Goal: Task Accomplishment & Management: Use online tool/utility

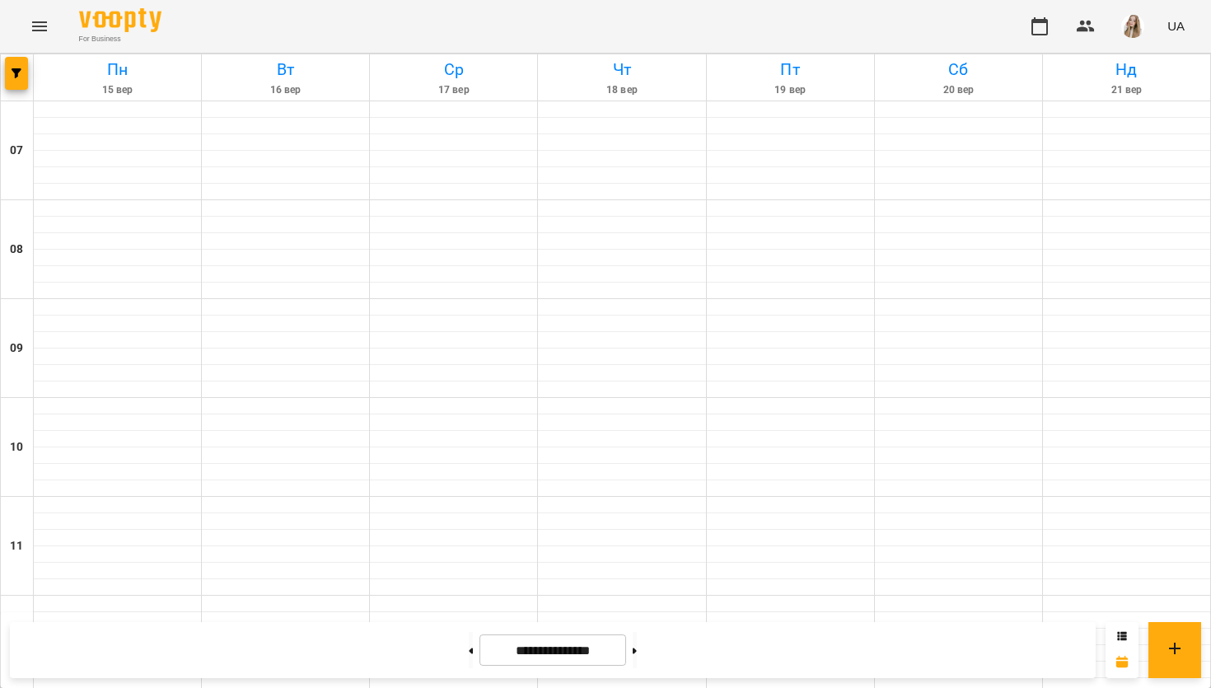
scroll to position [1007, 0]
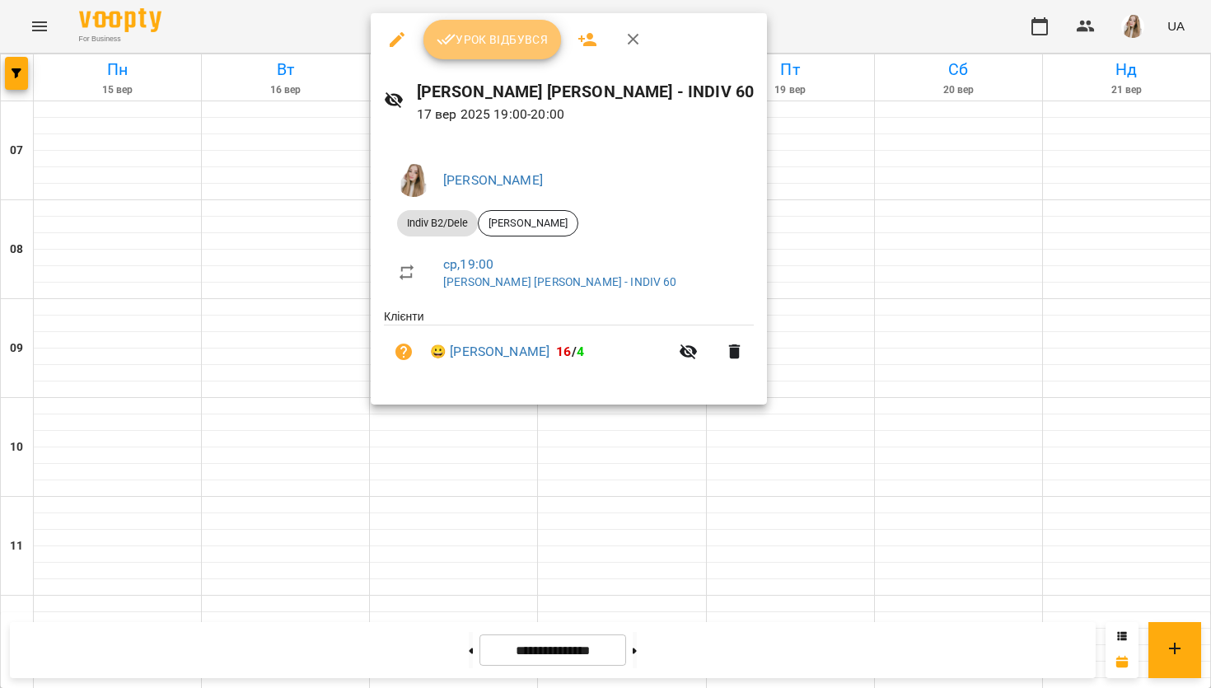
click at [479, 44] on span "Урок відбувся" at bounding box center [492, 40] width 112 height 20
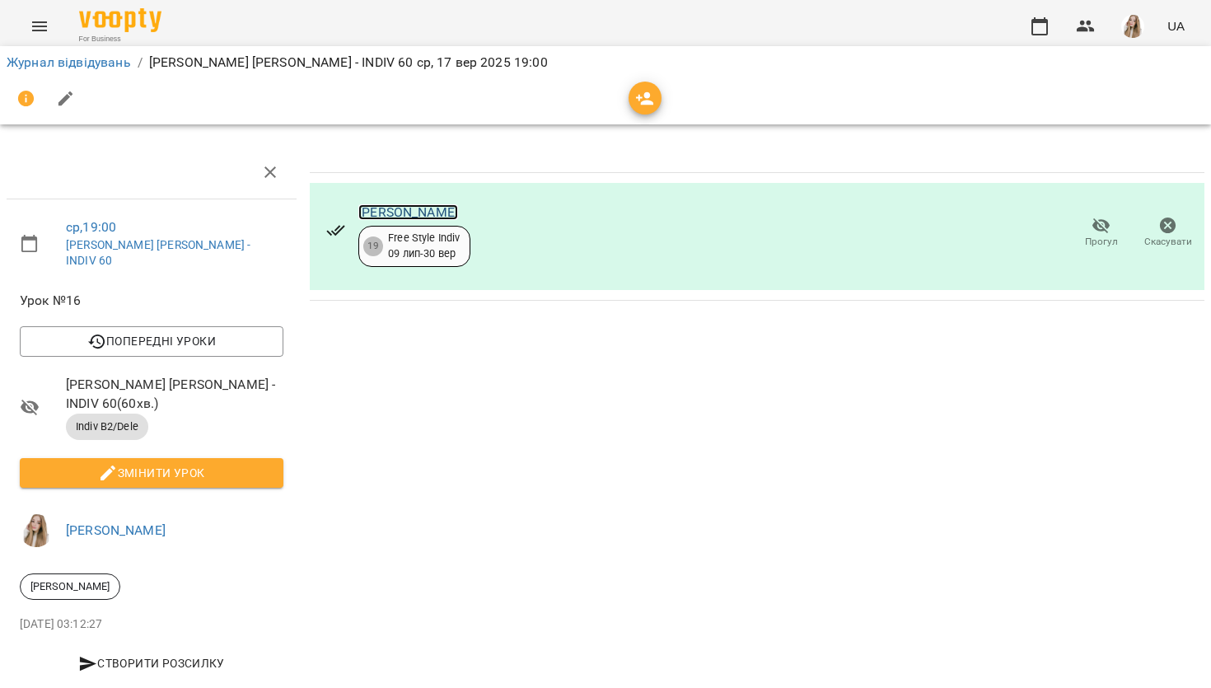
click at [372, 215] on link "[PERSON_NAME]" at bounding box center [408, 212] width 100 height 16
click at [49, 73] on div "Журнал відвідувань / [PERSON_NAME] [PERSON_NAME]. - INDIV 60 [DATE] 19:00" at bounding box center [605, 62] width 1204 height 26
click at [55, 66] on link "Журнал відвідувань" at bounding box center [69, 62] width 124 height 16
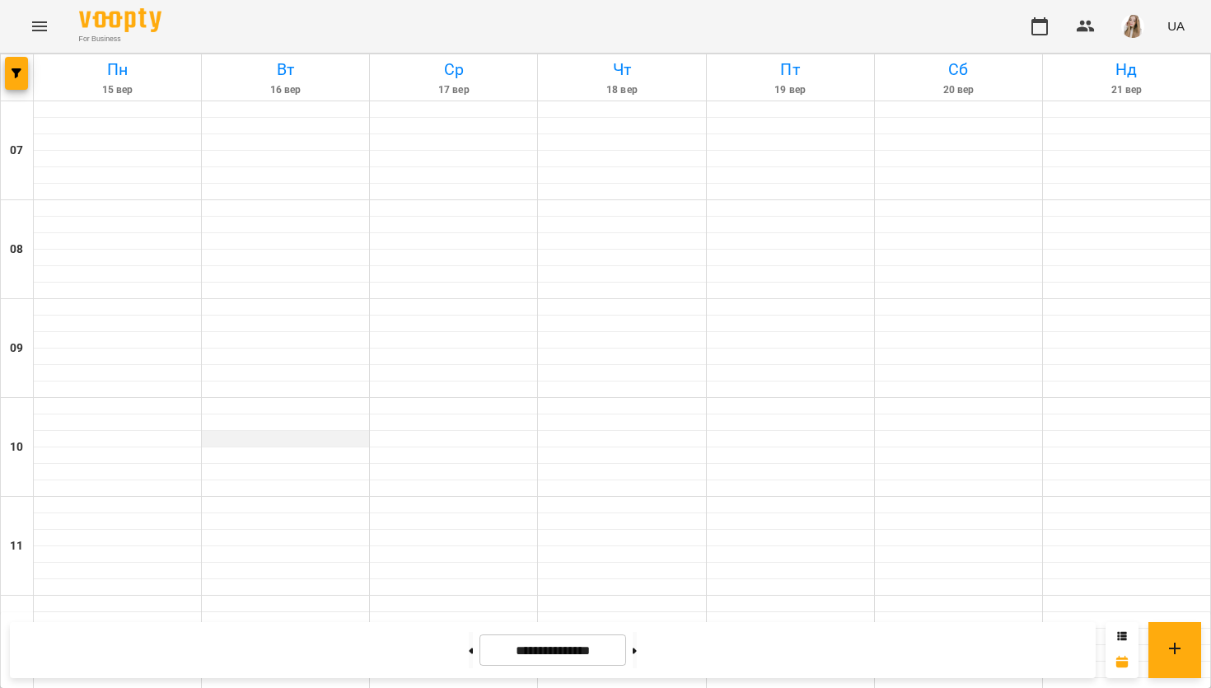
scroll to position [1026, 0]
click at [1139, 17] on img "button" at bounding box center [1132, 26] width 23 height 23
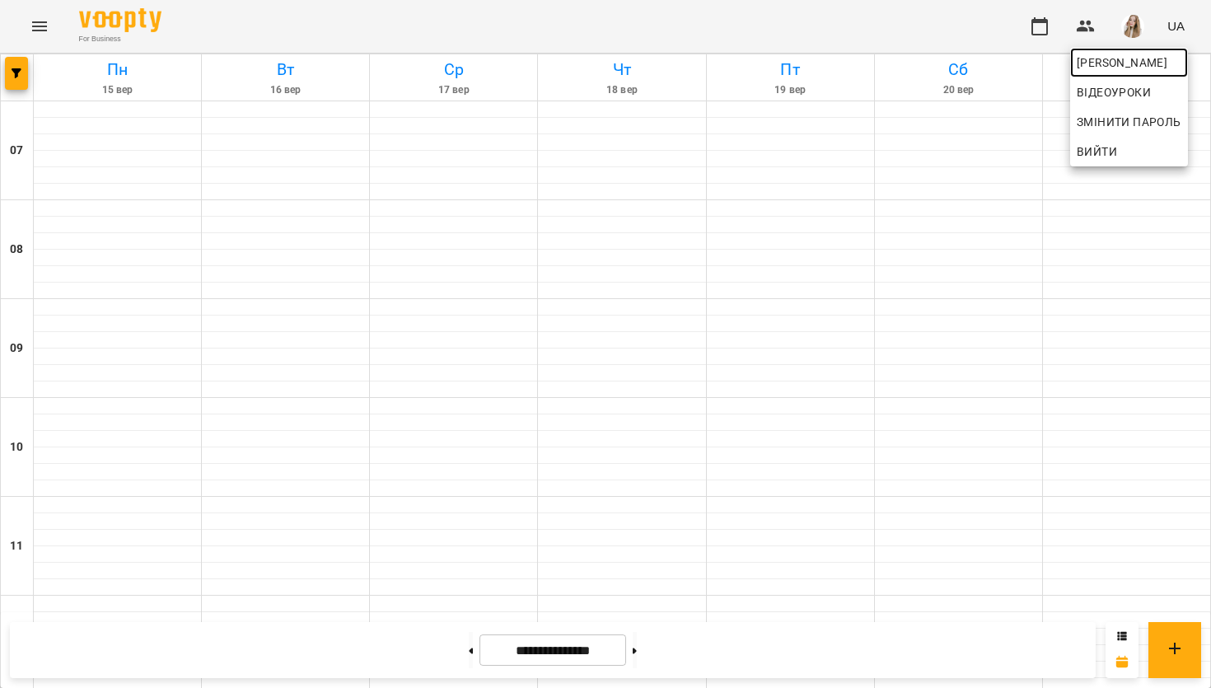
click at [1122, 59] on span "[PERSON_NAME]" at bounding box center [1128, 63] width 105 height 20
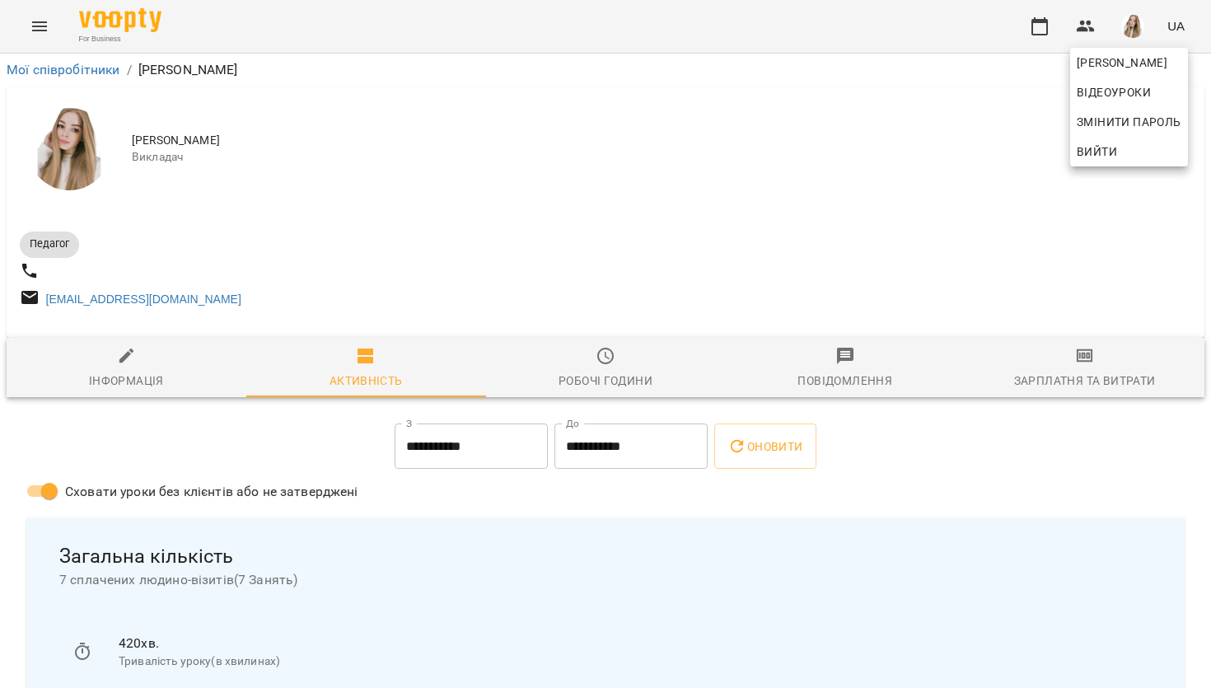
click at [1101, 369] on div at bounding box center [605, 344] width 1211 height 688
click at [1084, 366] on icon "button" at bounding box center [1085, 356] width 20 height 20
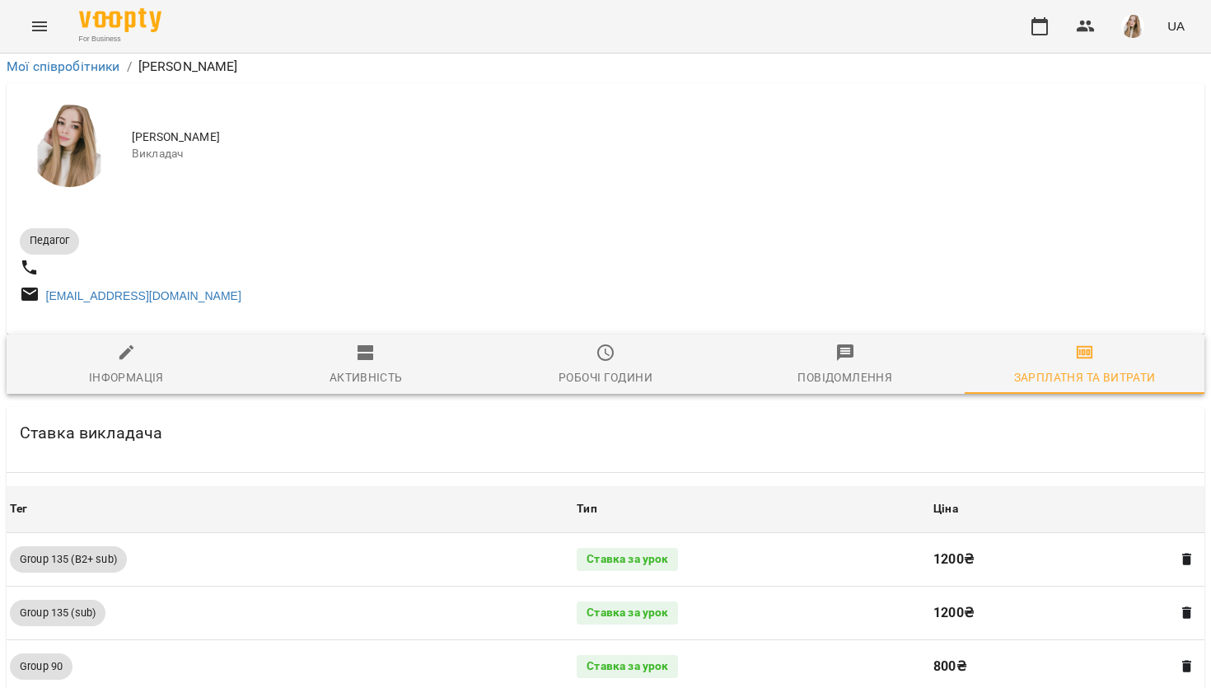
scroll to position [1882, 0]
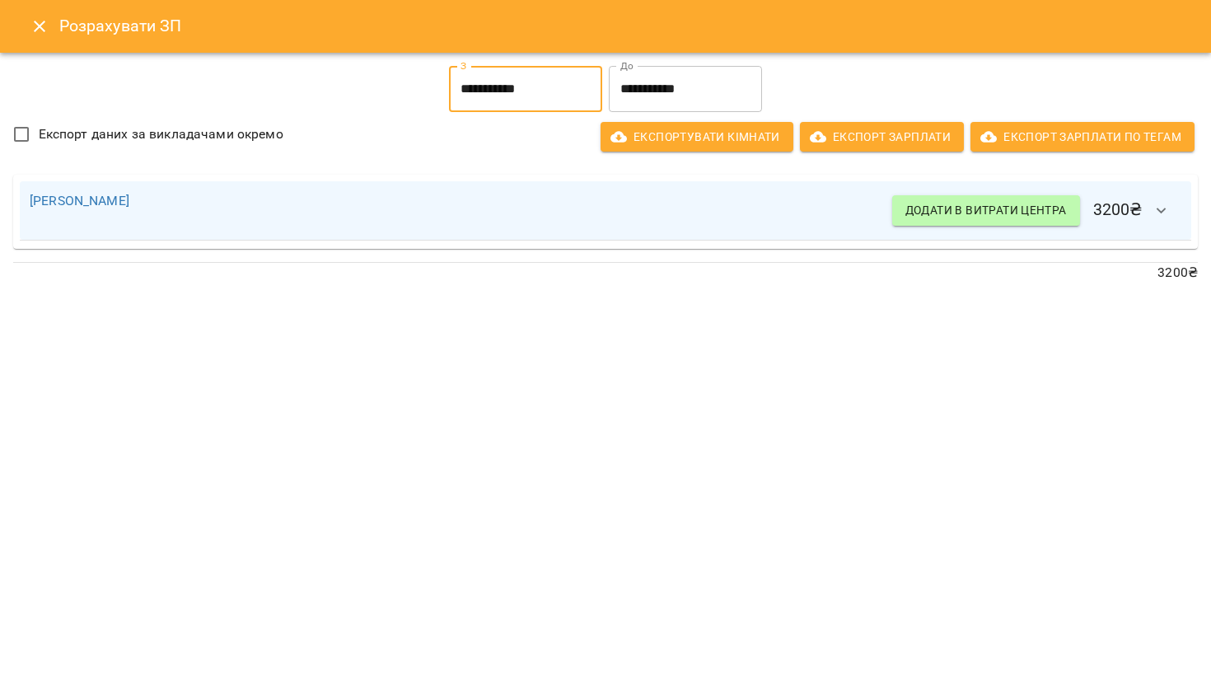
click at [539, 83] on input "**********" at bounding box center [525, 89] width 153 height 46
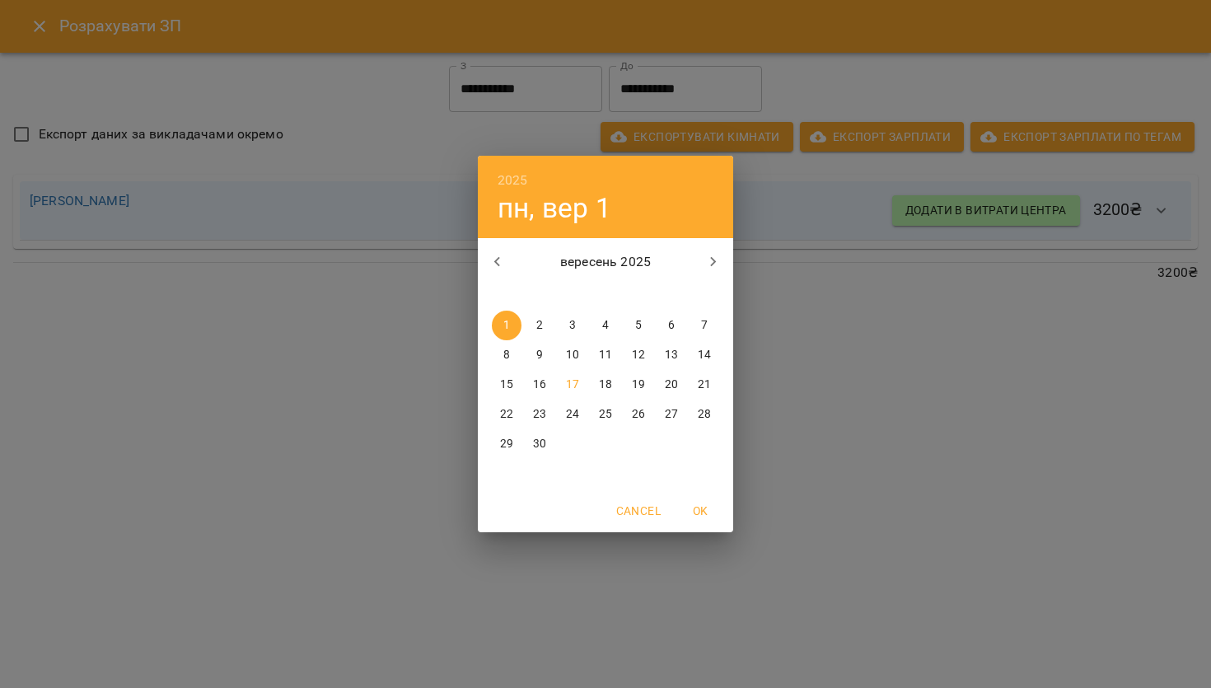
click at [540, 389] on p "16" at bounding box center [539, 384] width 13 height 16
type input "**********"
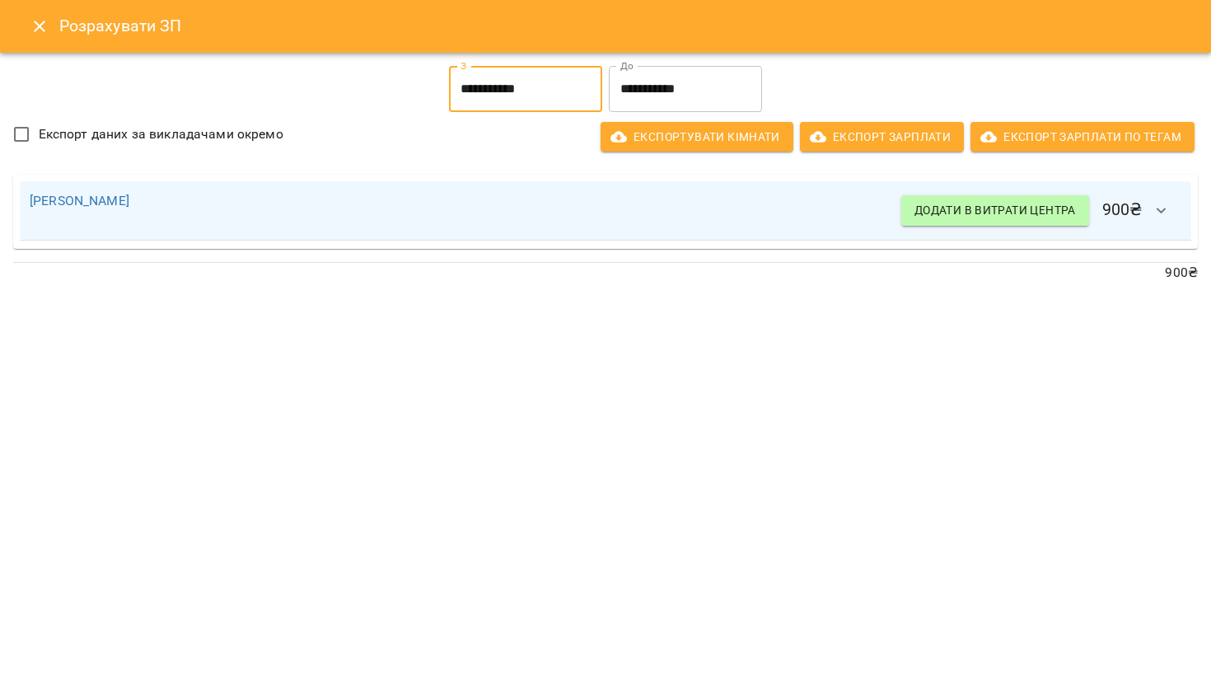
click at [698, 84] on input "**********" at bounding box center [685, 89] width 153 height 46
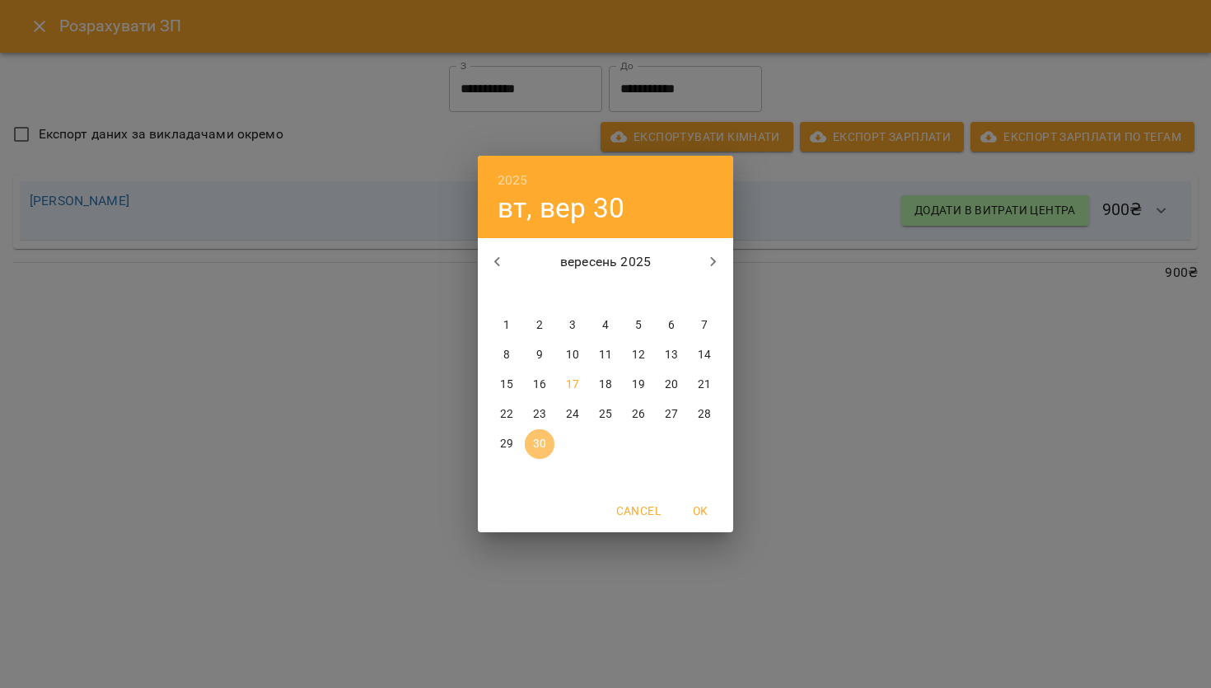
click at [542, 448] on p "30" at bounding box center [539, 444] width 13 height 16
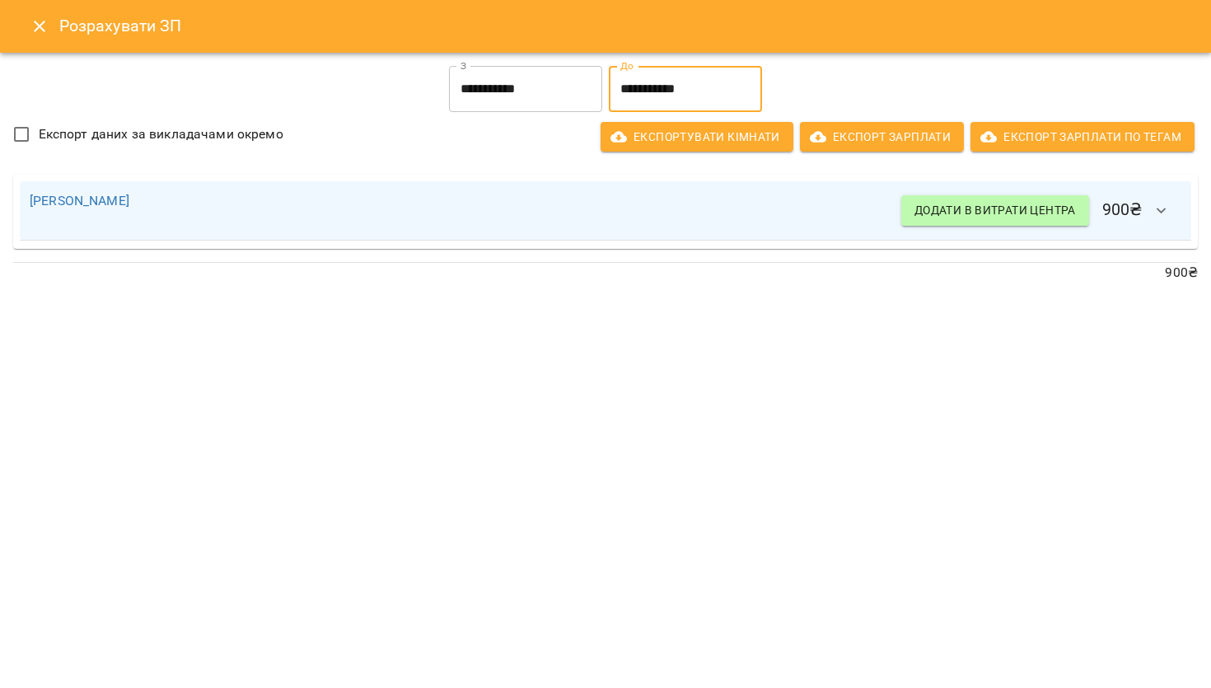
click at [1157, 194] on button "button" at bounding box center [1161, 211] width 40 height 40
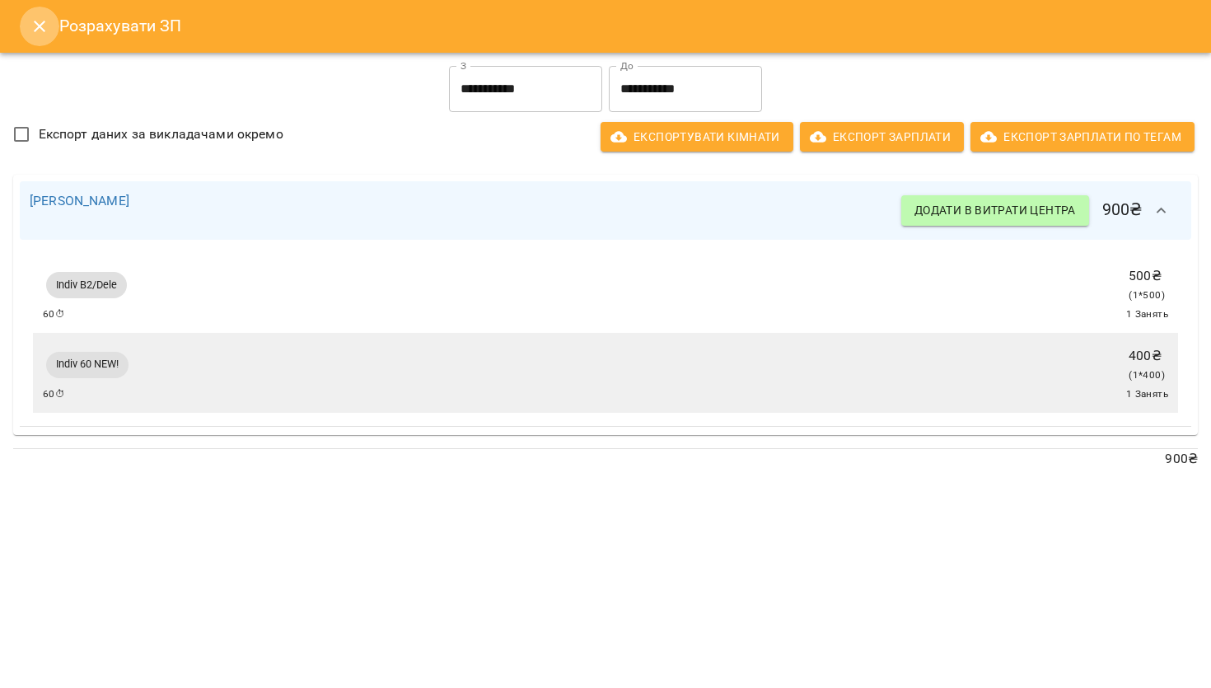
click at [46, 27] on icon "Close" at bounding box center [40, 26] width 20 height 20
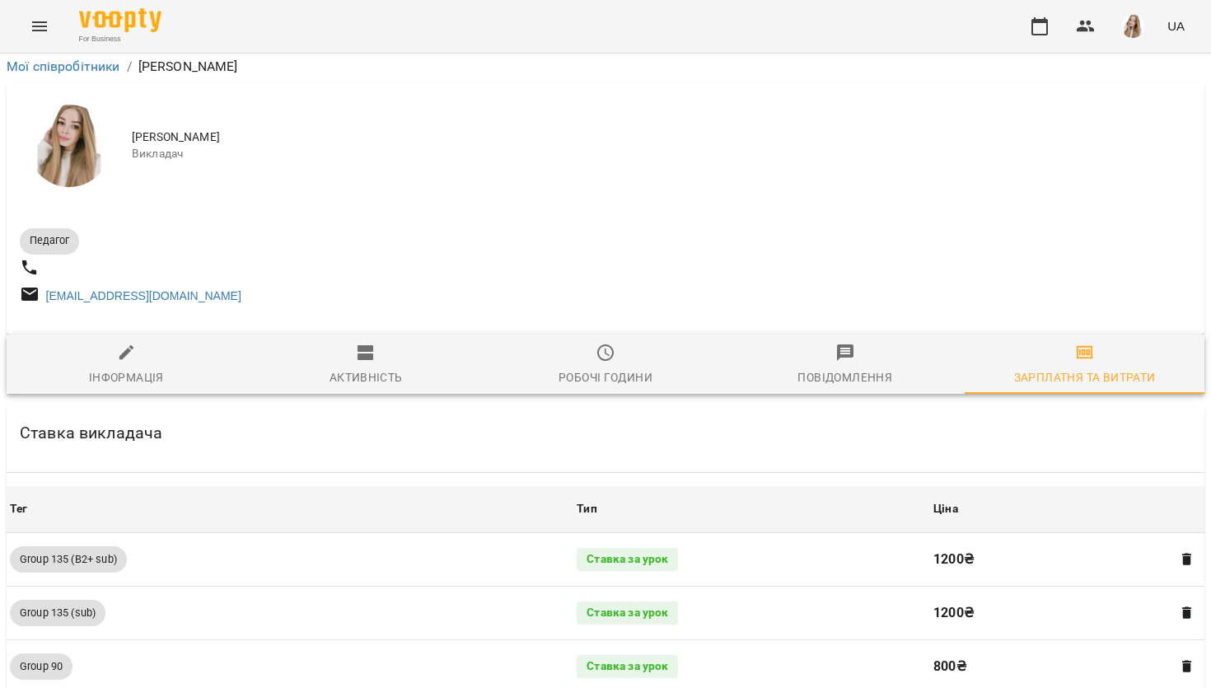
scroll to position [0, 0]
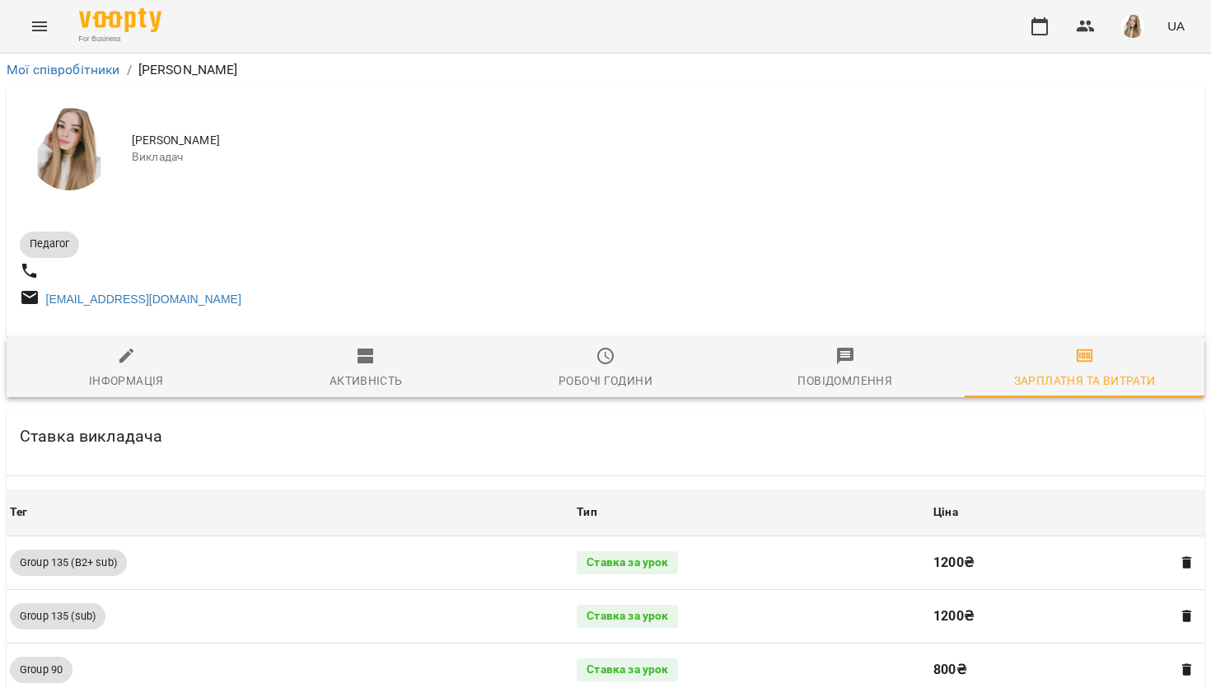
click at [55, 45] on div "For Business UA" at bounding box center [605, 26] width 1211 height 53
click at [51, 25] on button "Menu" at bounding box center [40, 27] width 40 height 40
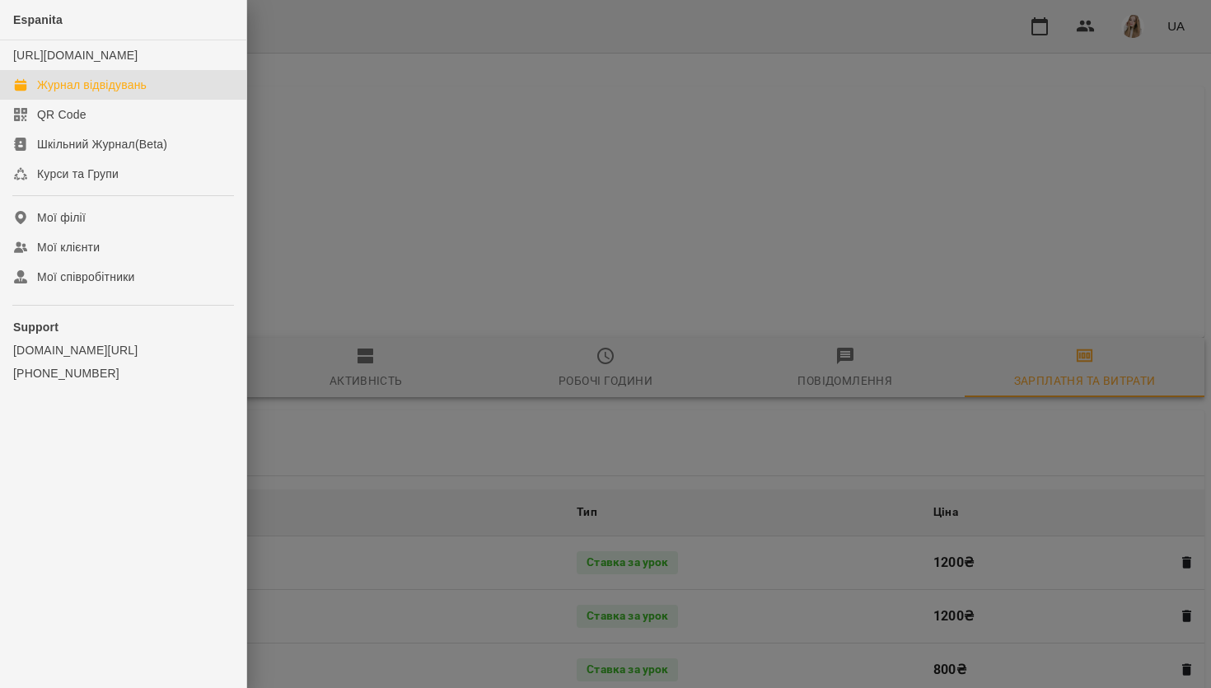
click at [121, 93] on div "Журнал відвідувань" at bounding box center [92, 85] width 110 height 16
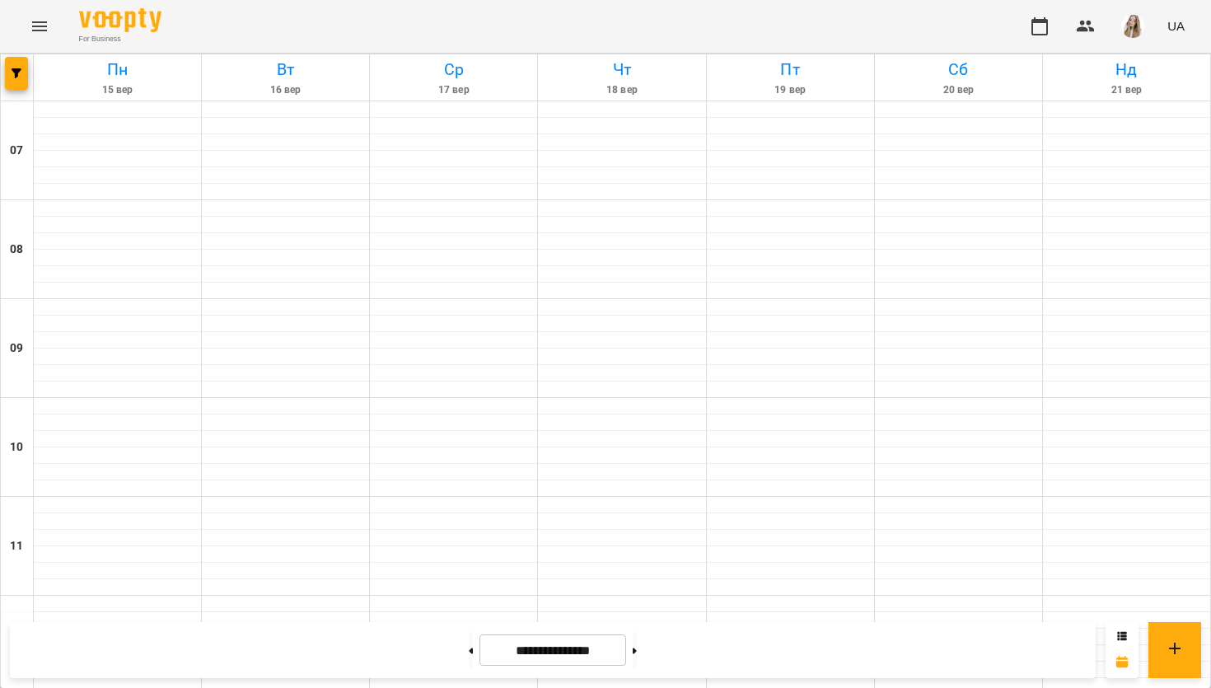
scroll to position [1069, 0]
click at [637, 647] on icon at bounding box center [634, 650] width 4 height 7
type input "**********"
